Goal: Information Seeking & Learning: Learn about a topic

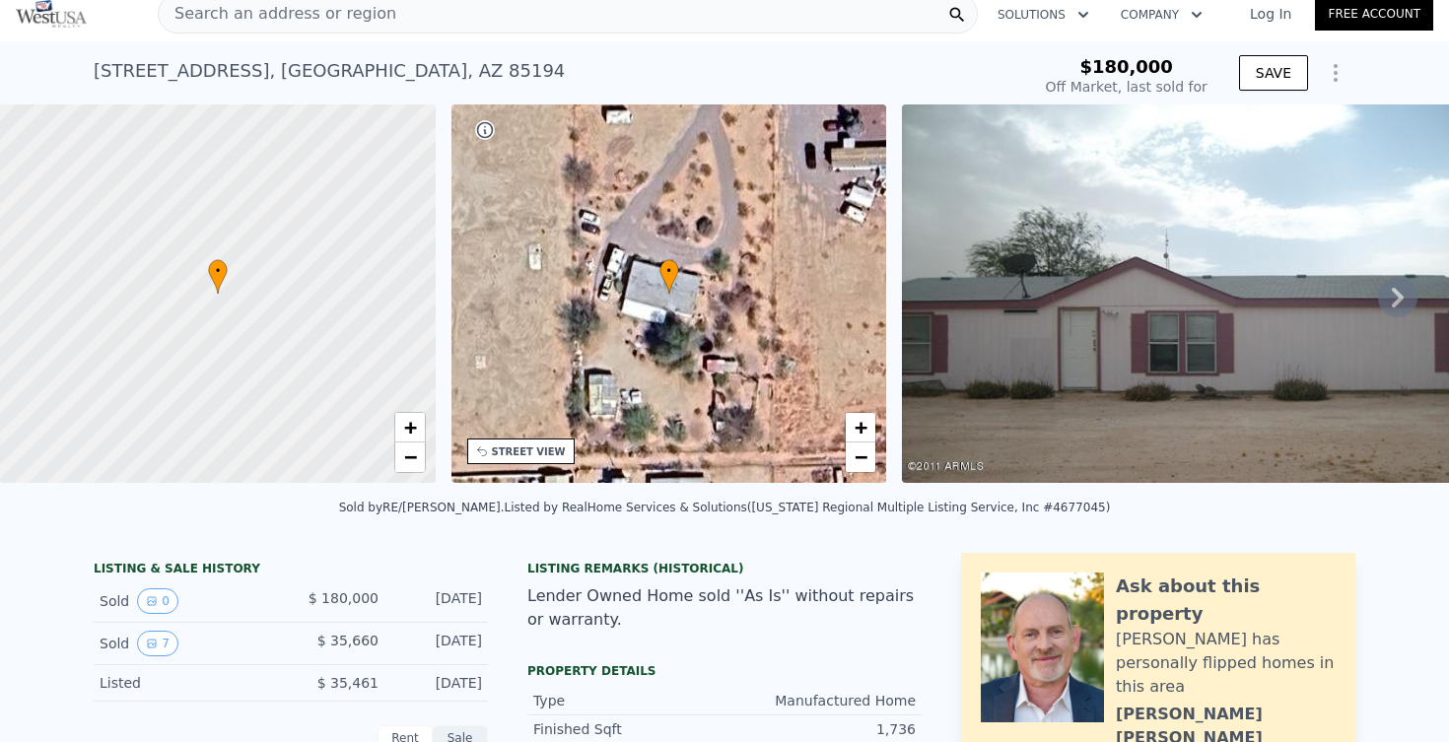
scroll to position [24, 0]
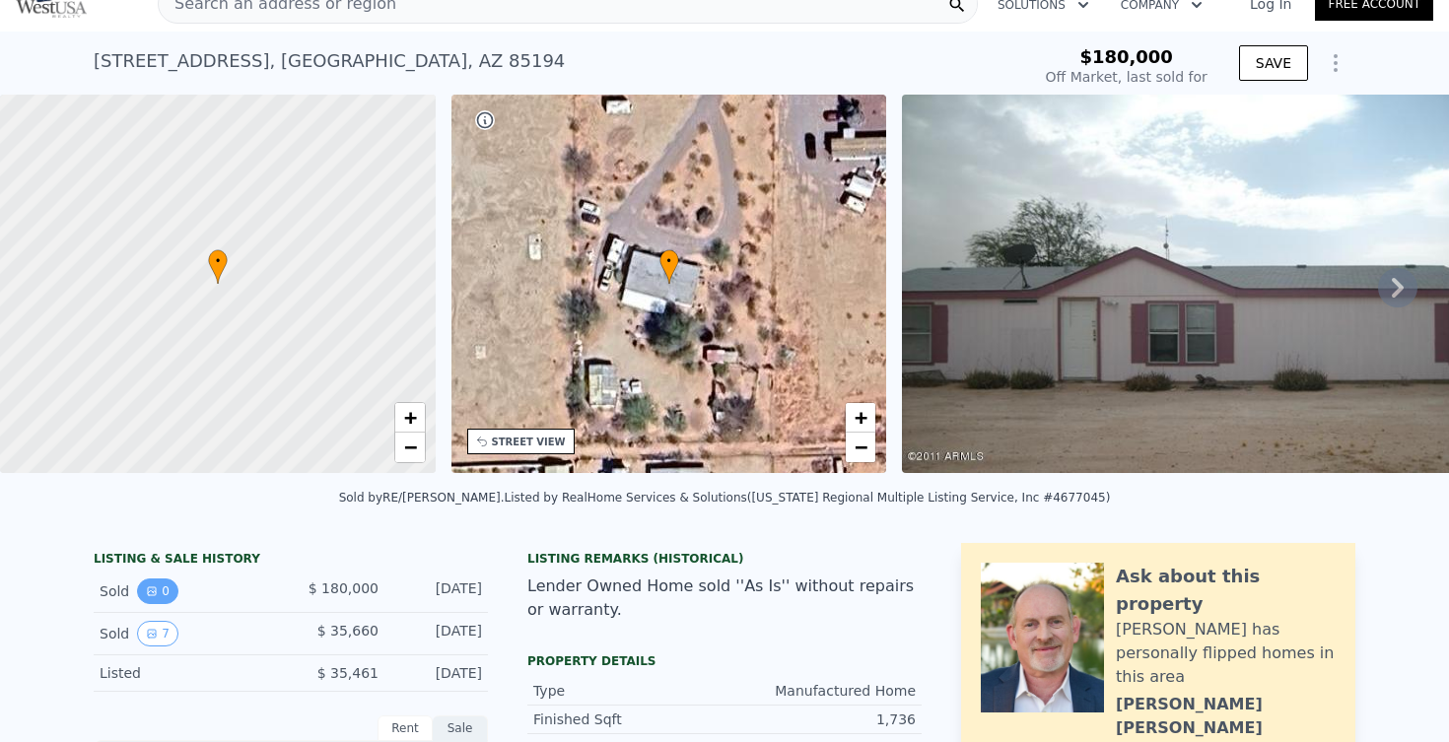
click at [171, 588] on button "0" at bounding box center [157, 592] width 41 height 26
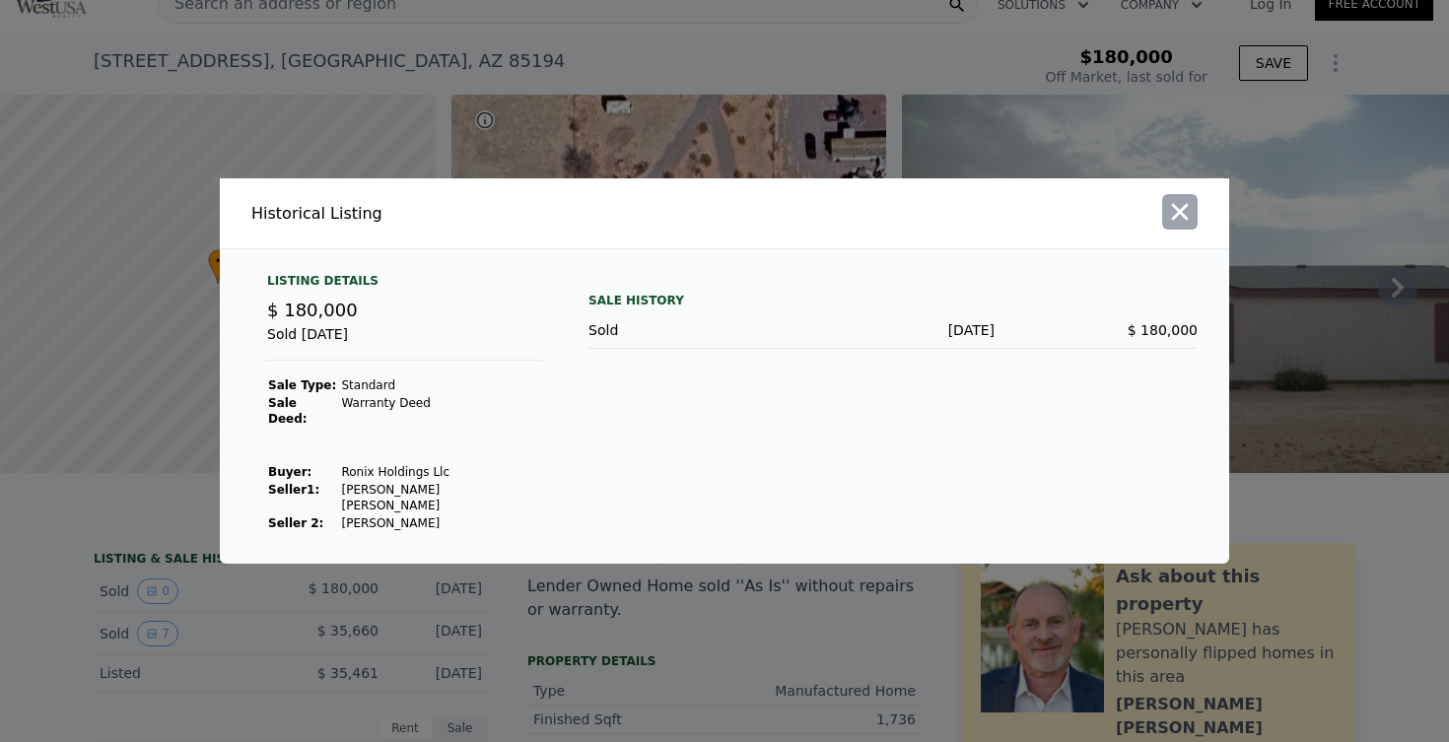
click at [1181, 226] on icon "button" at bounding box center [1180, 212] width 28 height 28
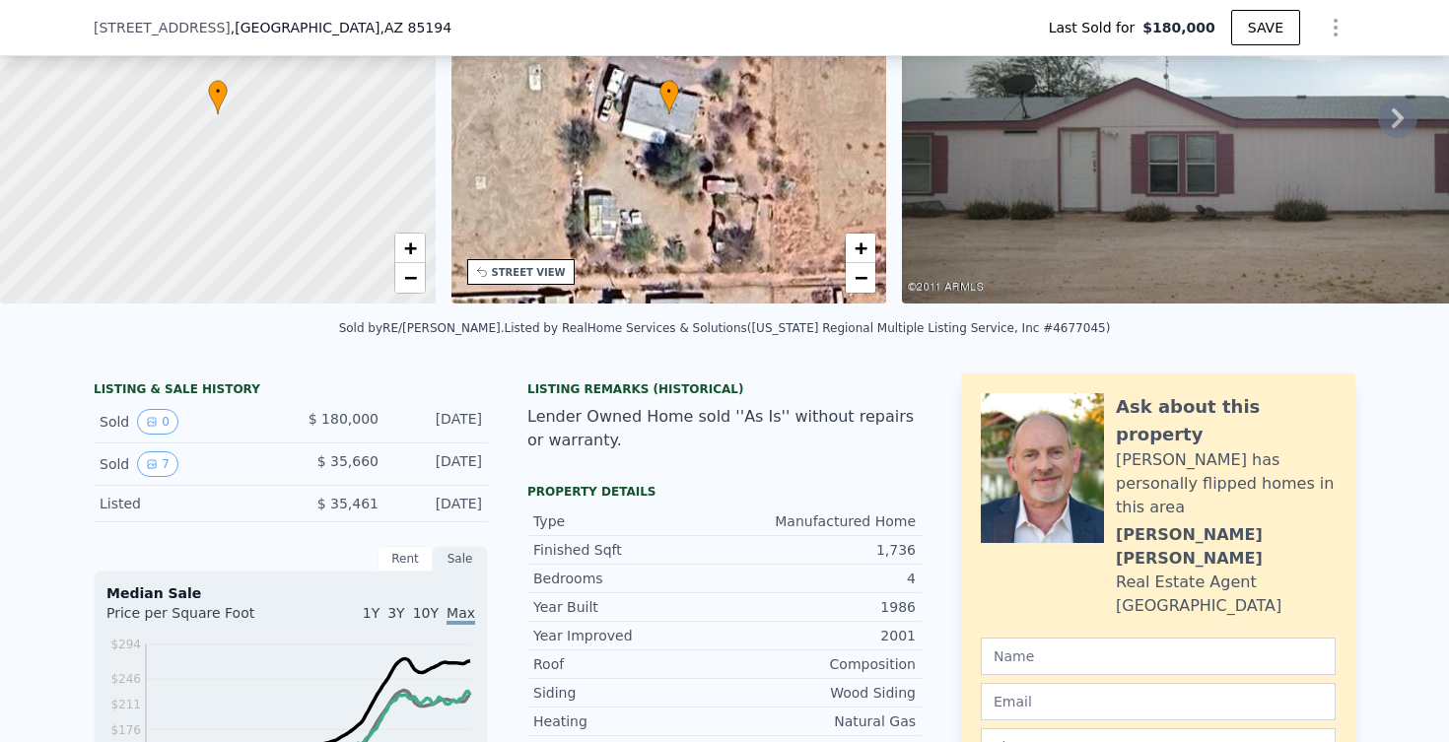
scroll to position [195, 0]
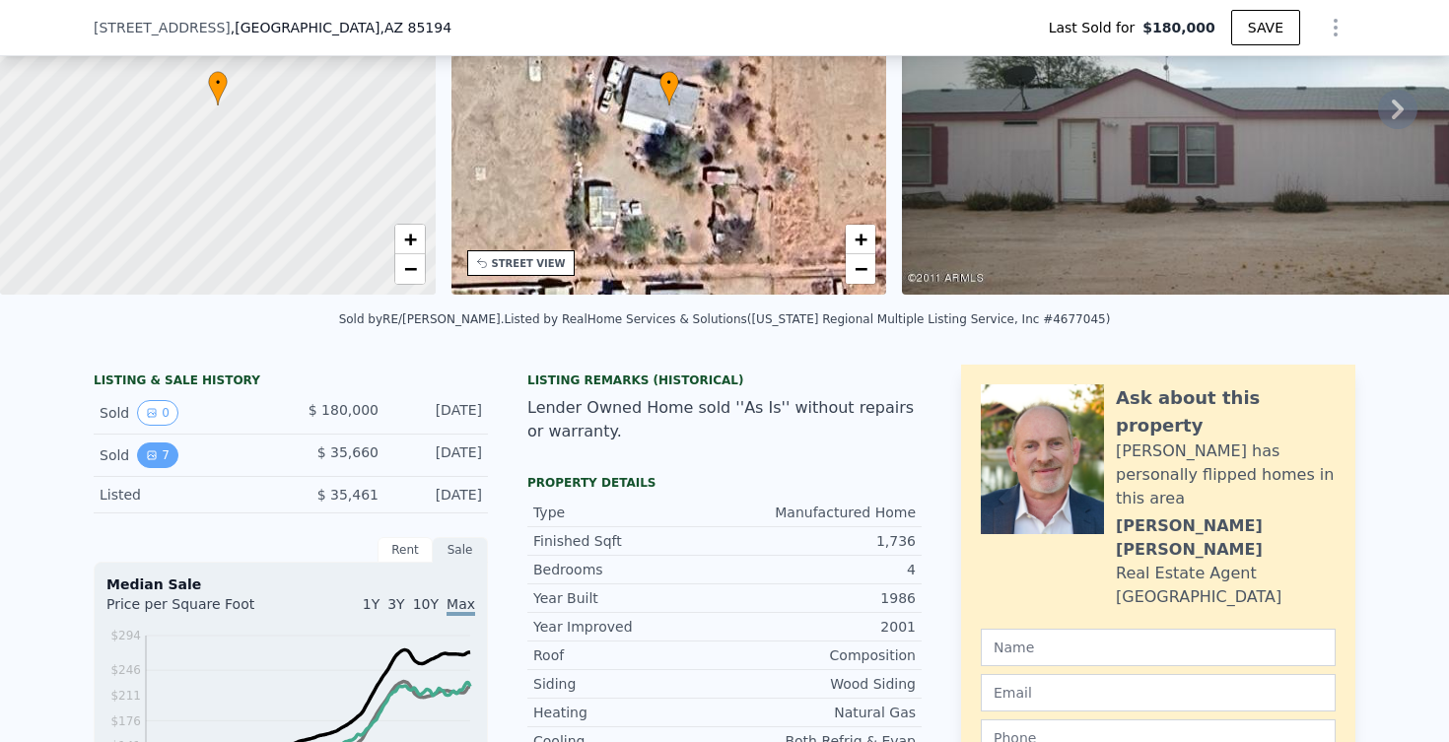
click at [163, 454] on button "7" at bounding box center [157, 456] width 41 height 26
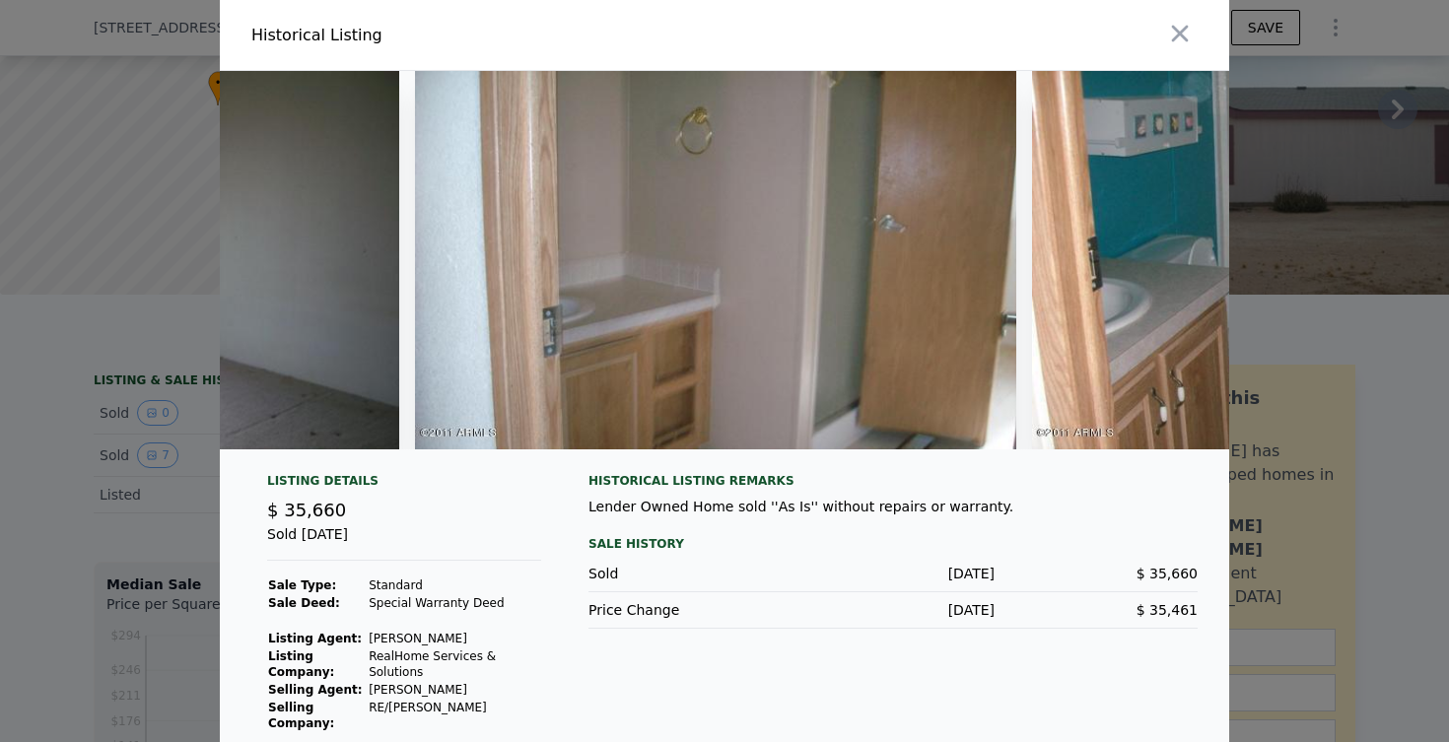
scroll to position [0, 2909]
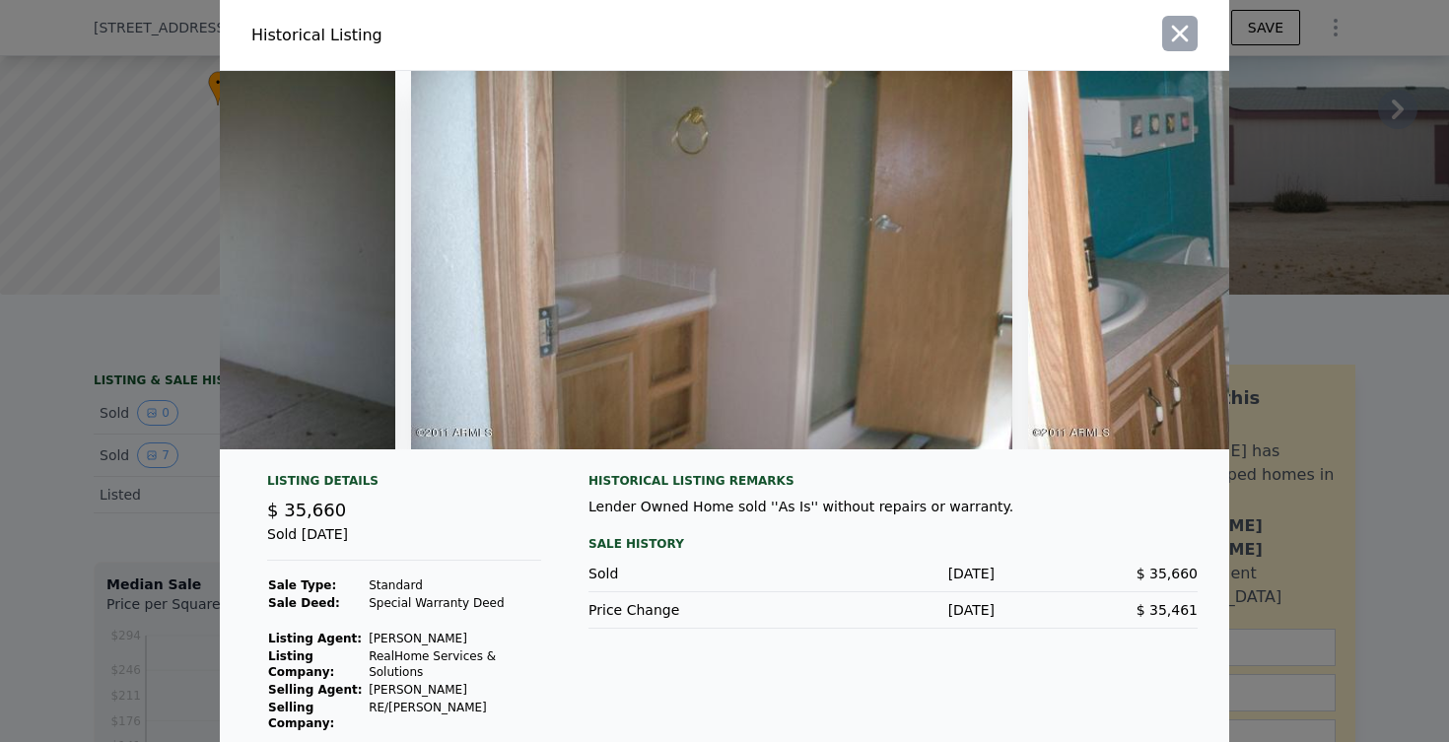
click at [1183, 28] on icon "button" at bounding box center [1180, 34] width 28 height 28
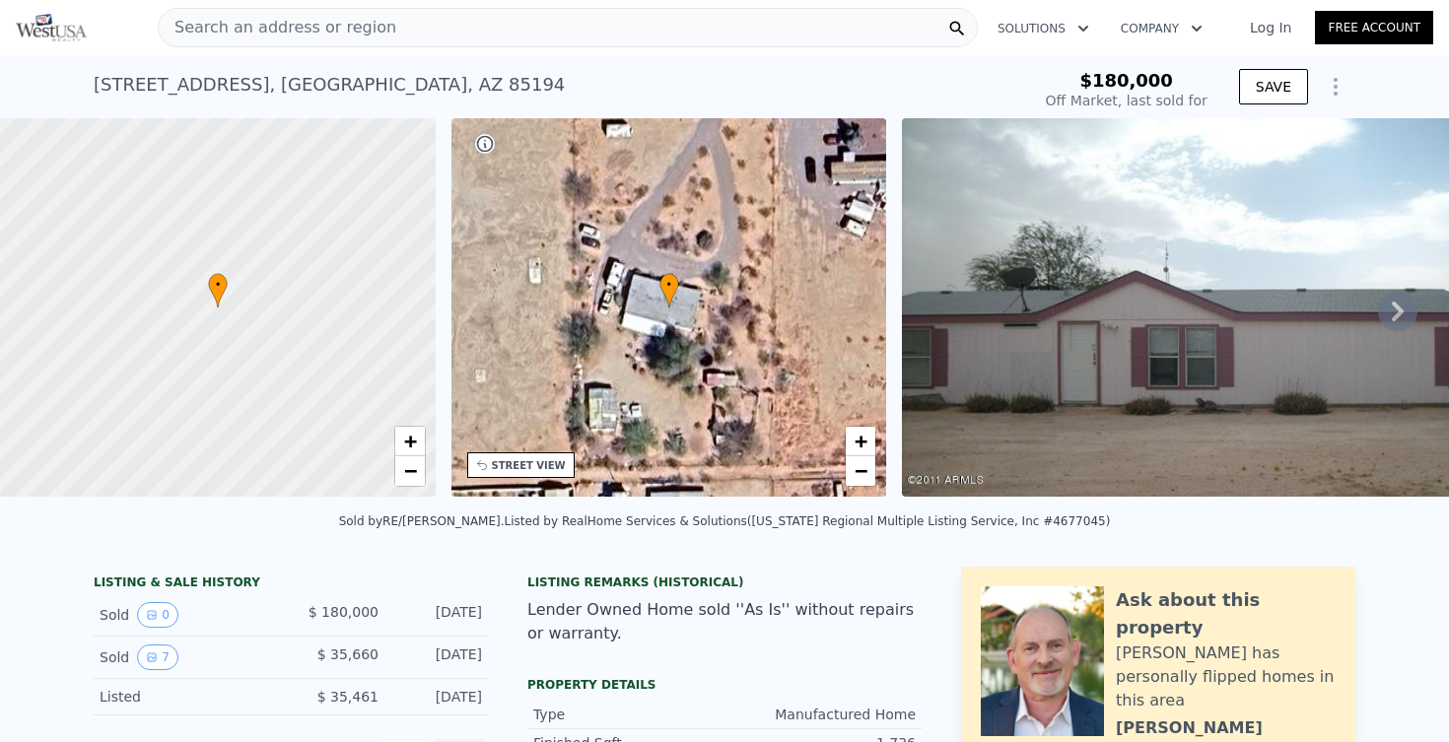
scroll to position [0, 0]
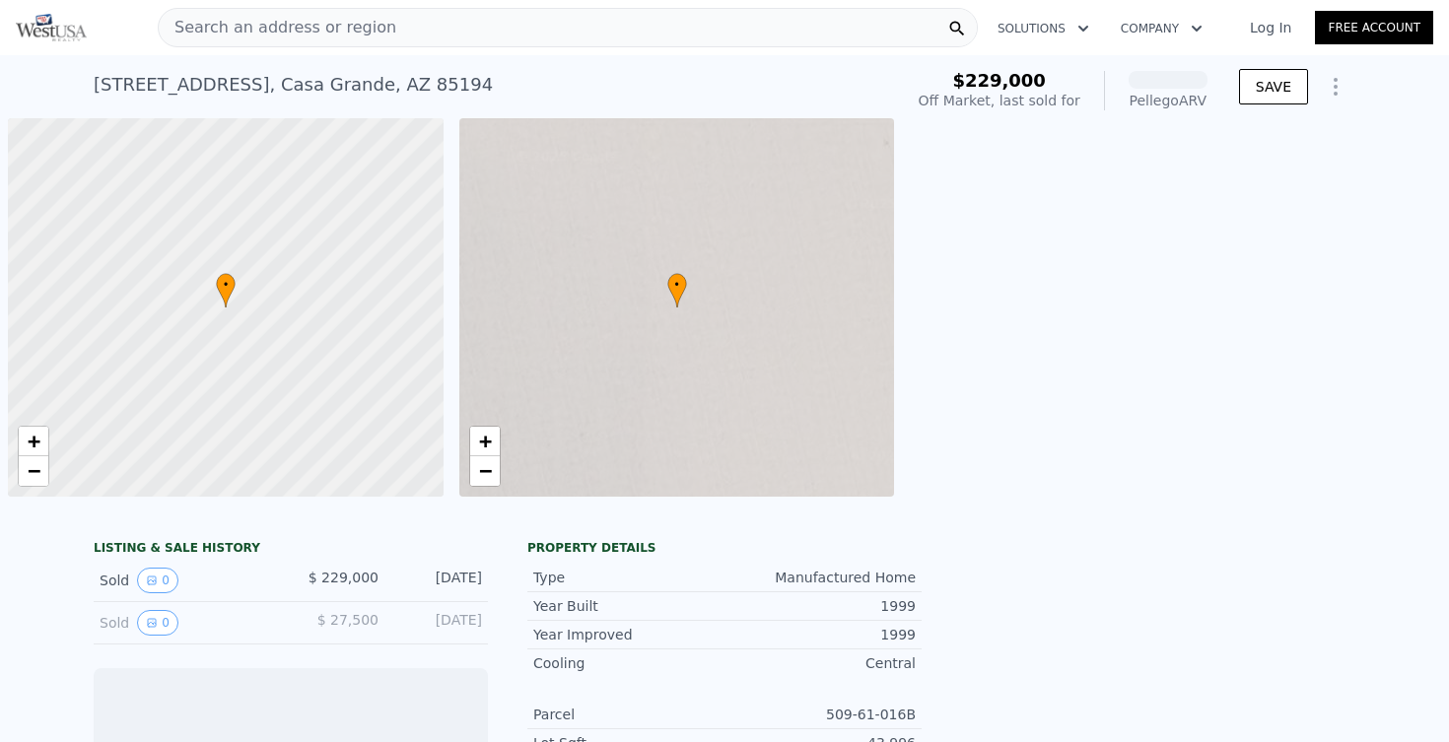
scroll to position [0, 8]
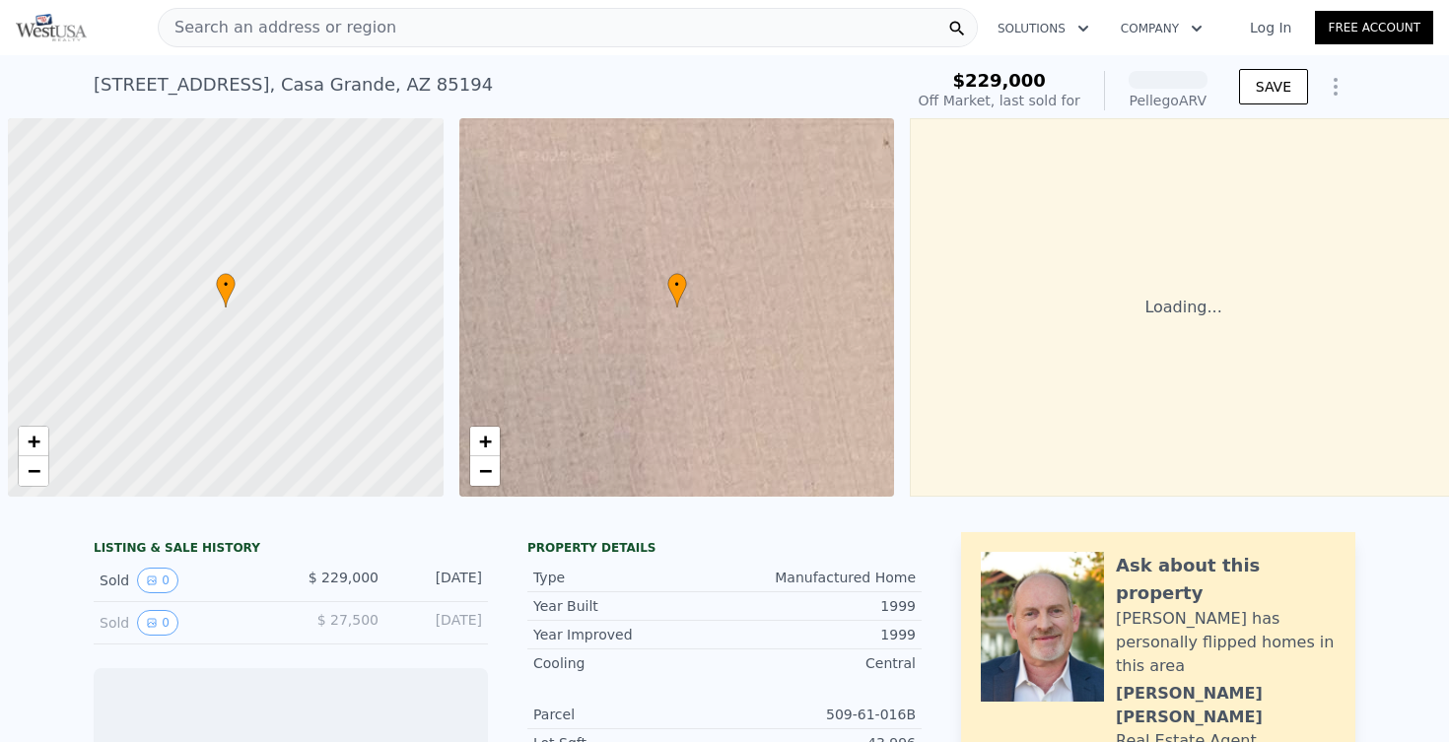
scroll to position [0, 8]
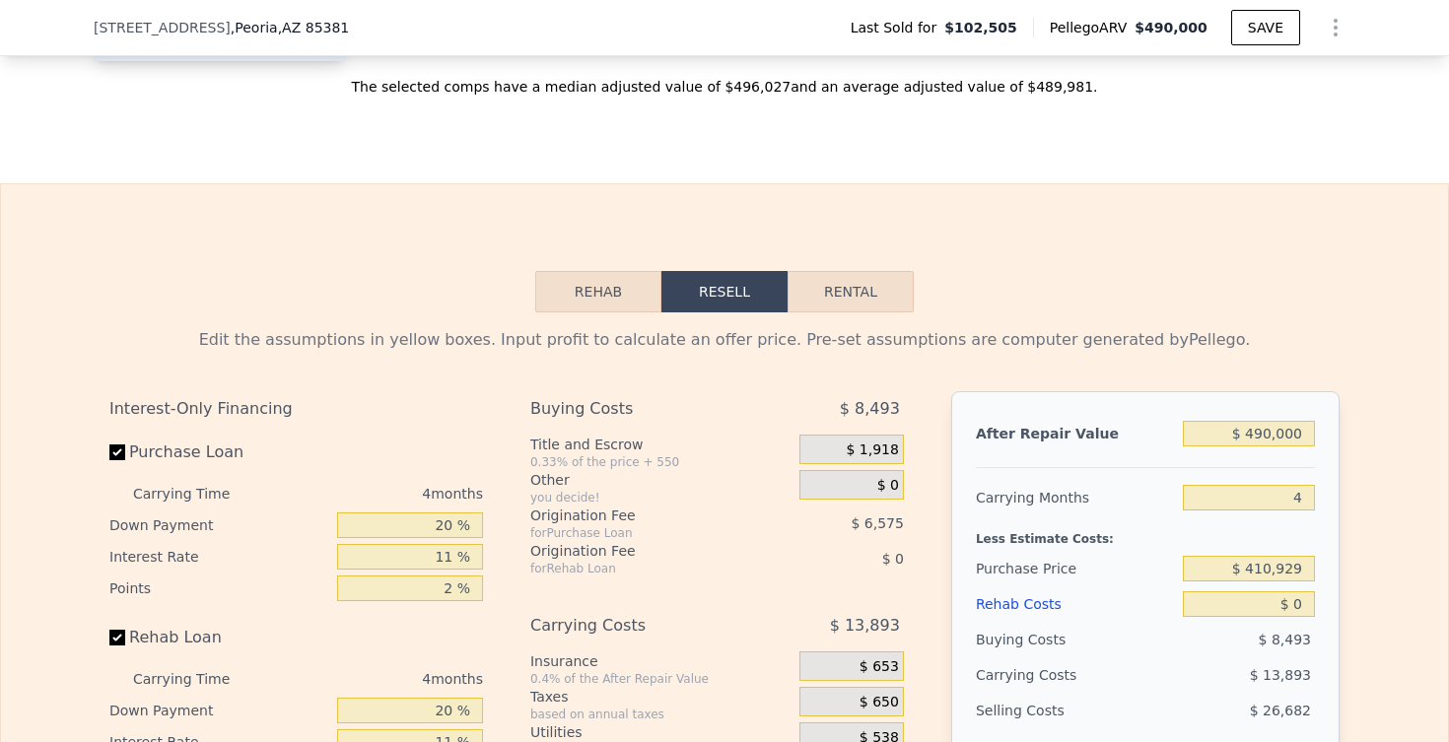
scroll to position [2284, 0]
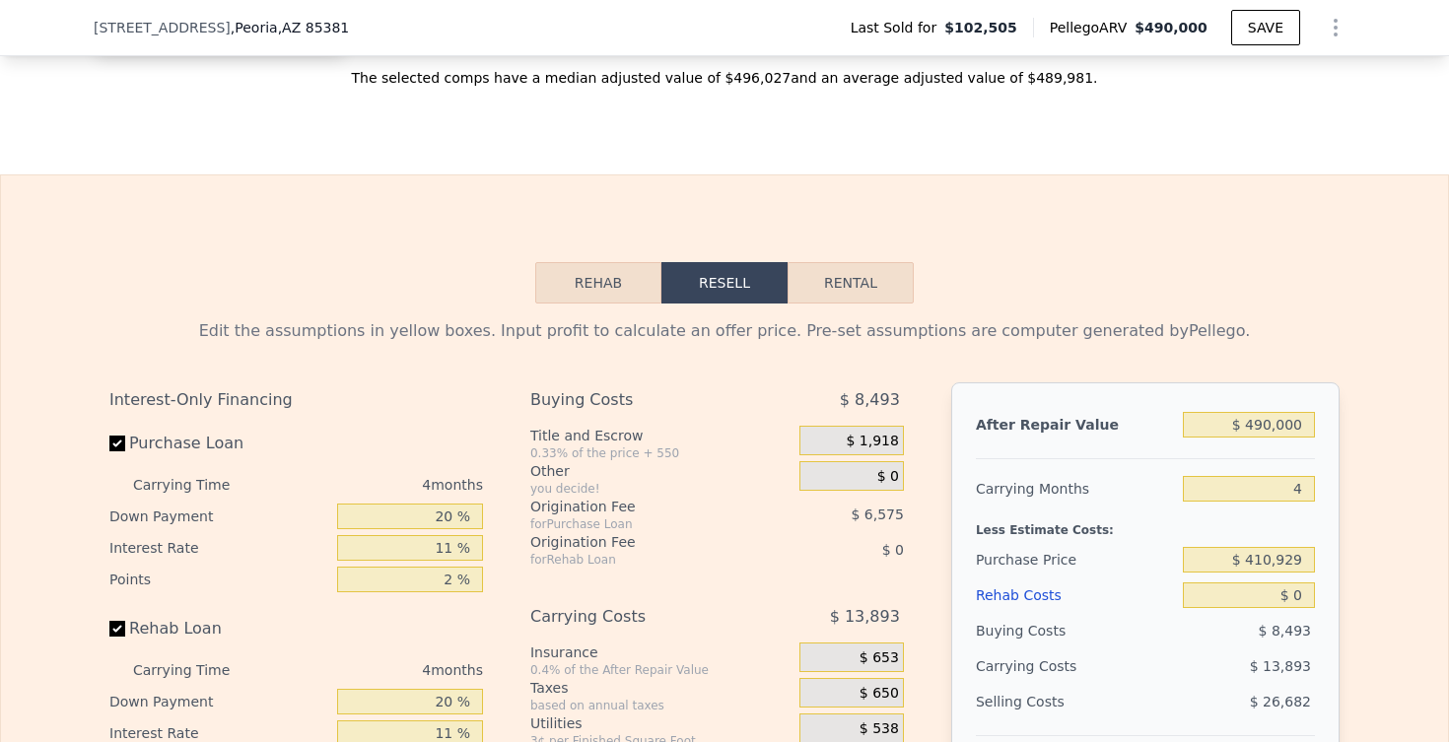
click at [599, 262] on button "Rehab" at bounding box center [598, 282] width 126 height 41
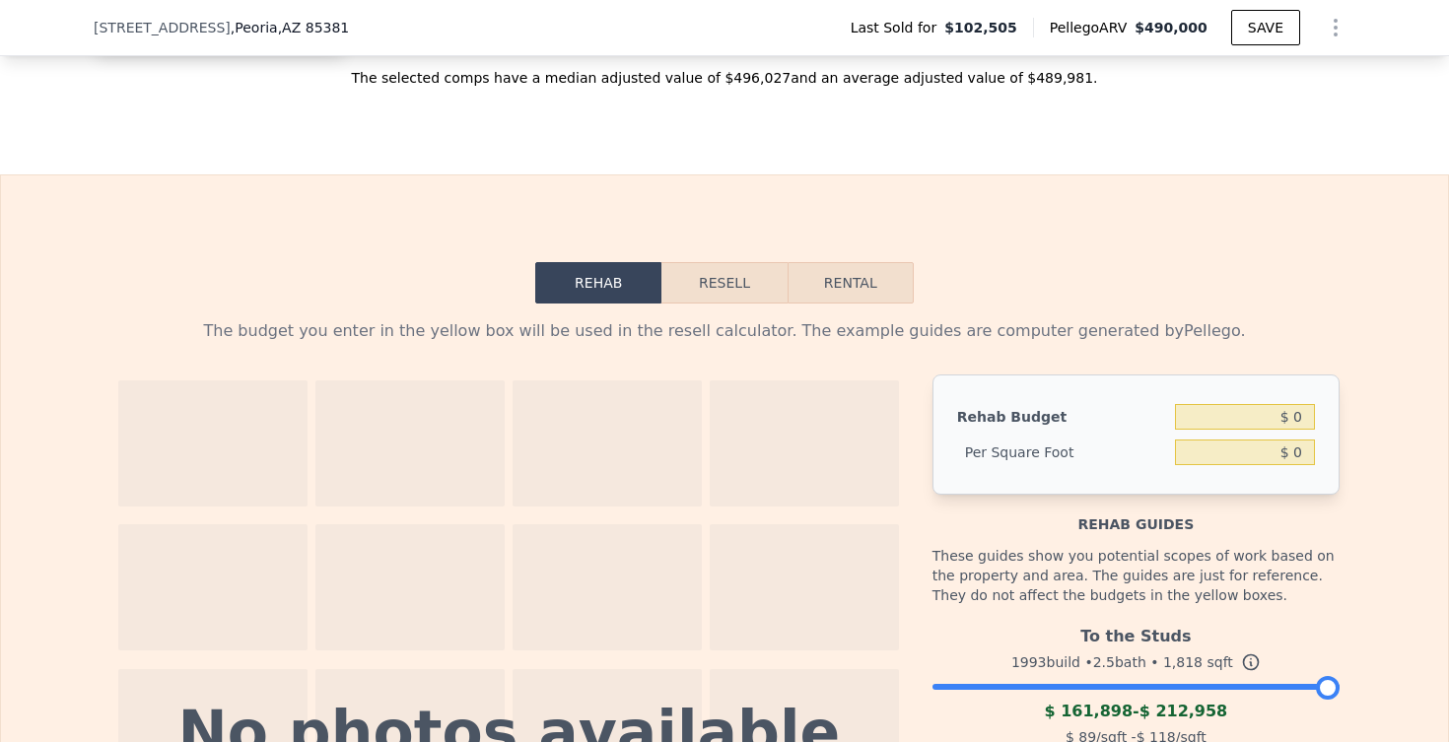
click at [679, 262] on button "Resell" at bounding box center [724, 282] width 125 height 41
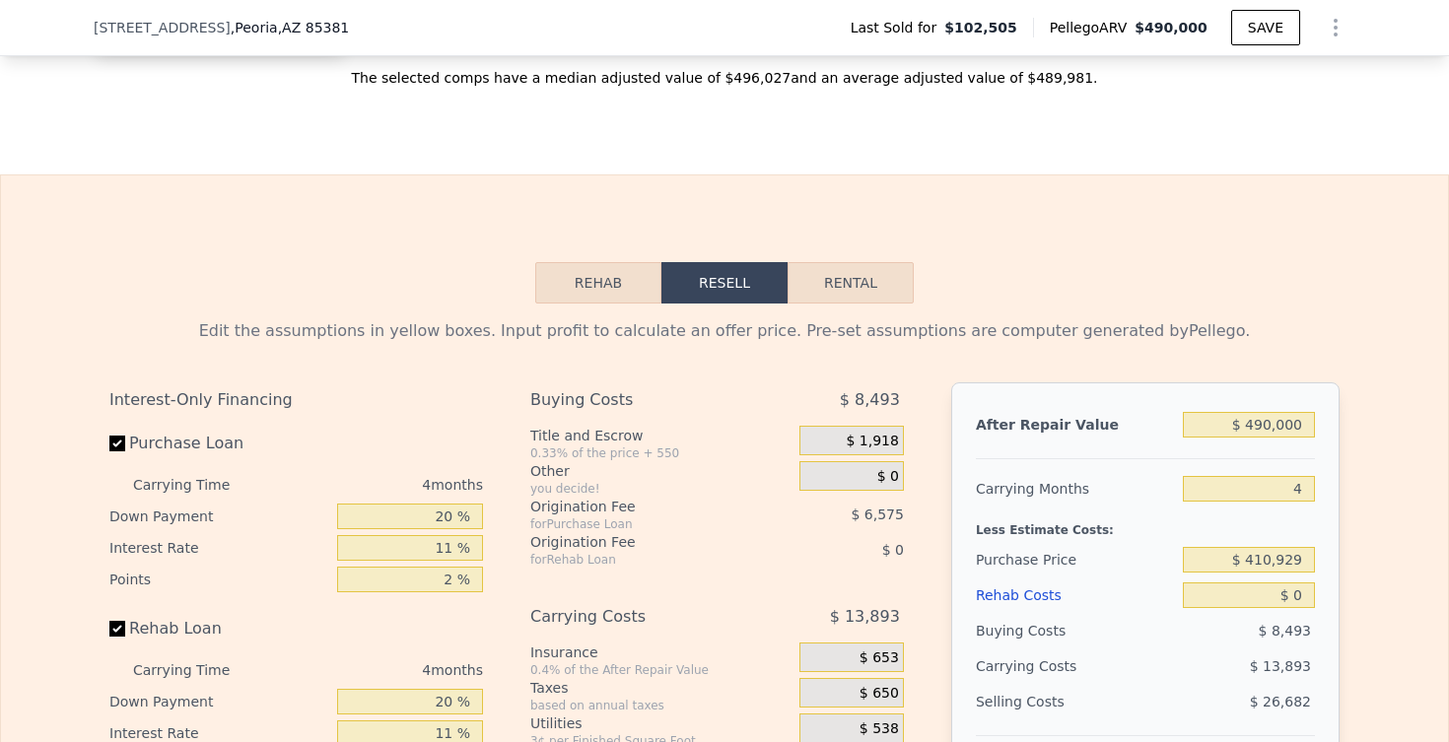
click at [800, 262] on button "Rental" at bounding box center [851, 282] width 126 height 41
select select "30"
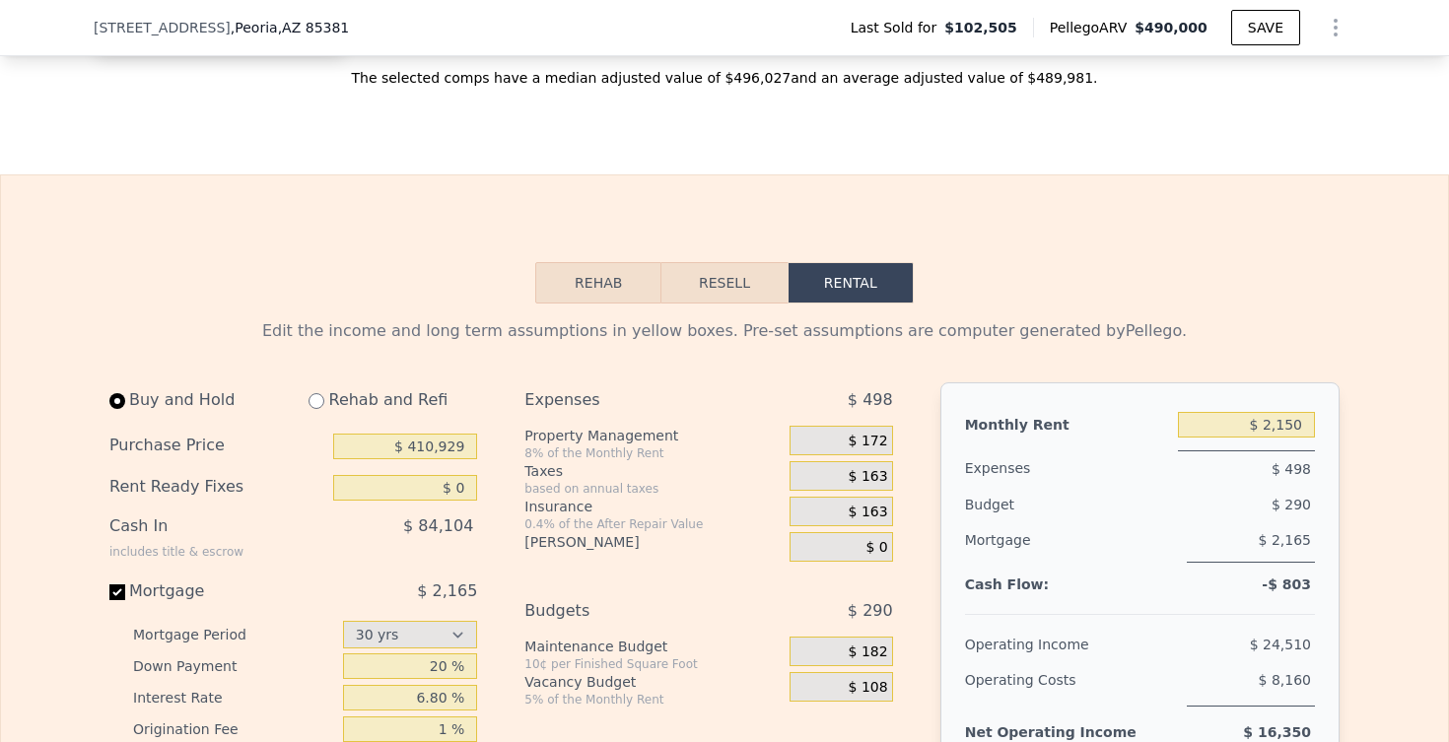
click at [741, 262] on button "Resell" at bounding box center [724, 282] width 125 height 41
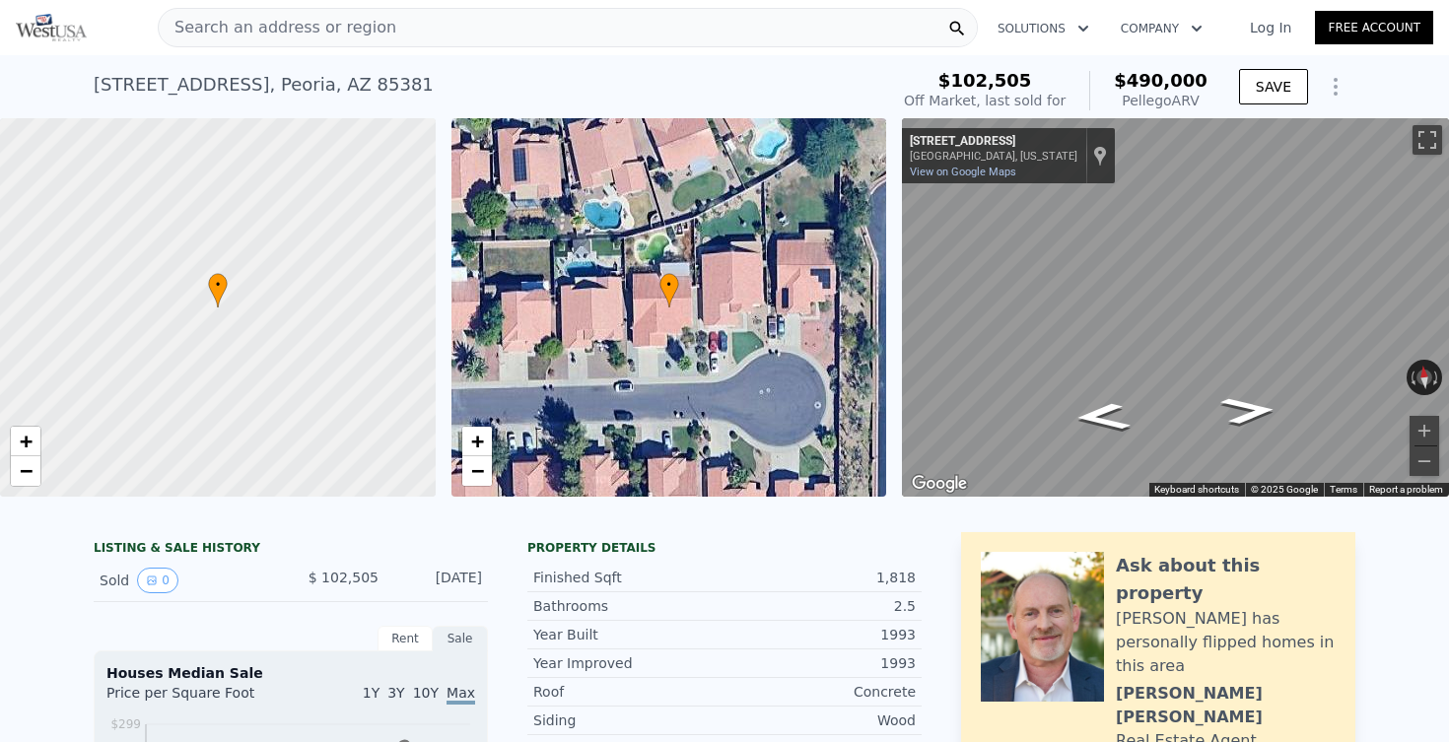
scroll to position [0, 0]
